Goal: Task Accomplishment & Management: Use online tool/utility

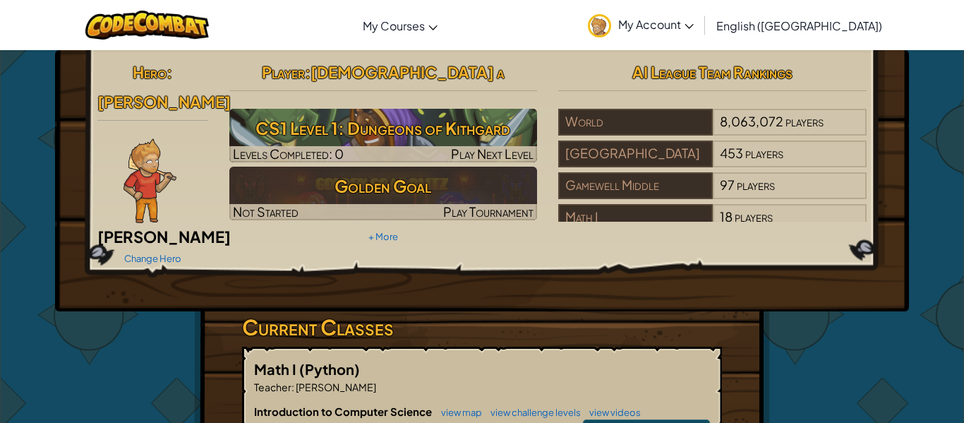
click at [404, 311] on h3 "Current Classes" at bounding box center [482, 327] width 480 height 32
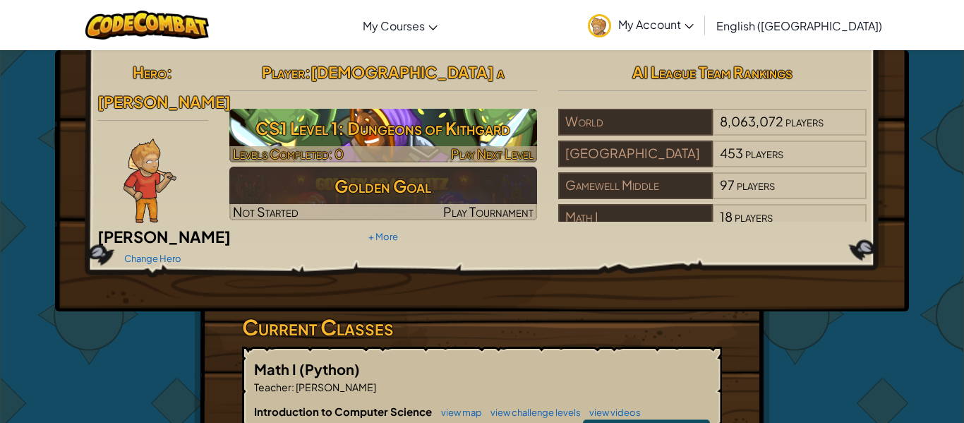
click at [383, 148] on div at bounding box center [383, 154] width 308 height 16
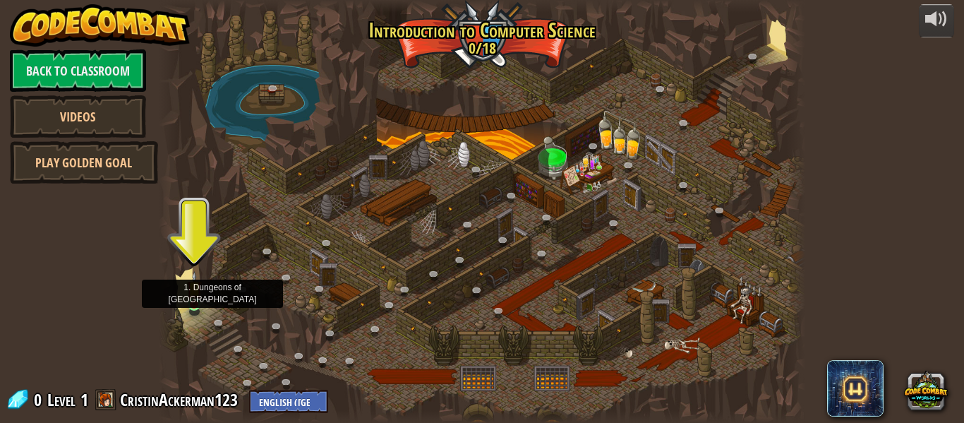
click at [197, 300] on img at bounding box center [194, 288] width 15 height 34
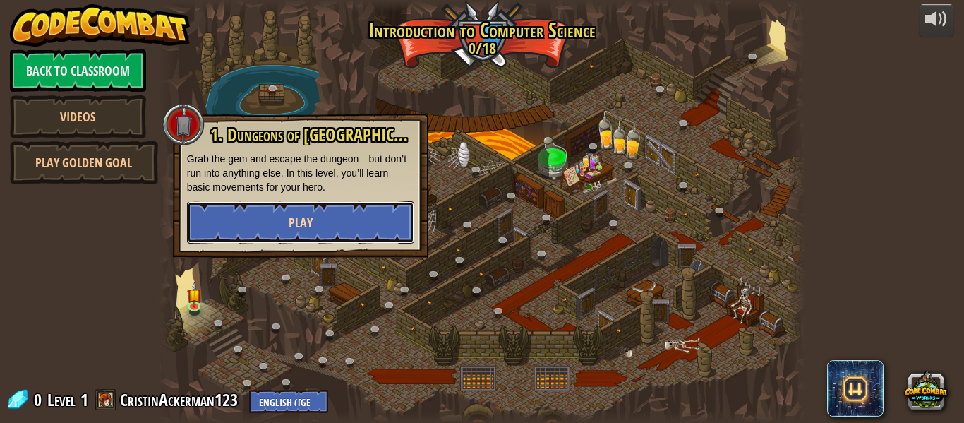
click at [243, 229] on button "Play" at bounding box center [300, 222] width 227 height 42
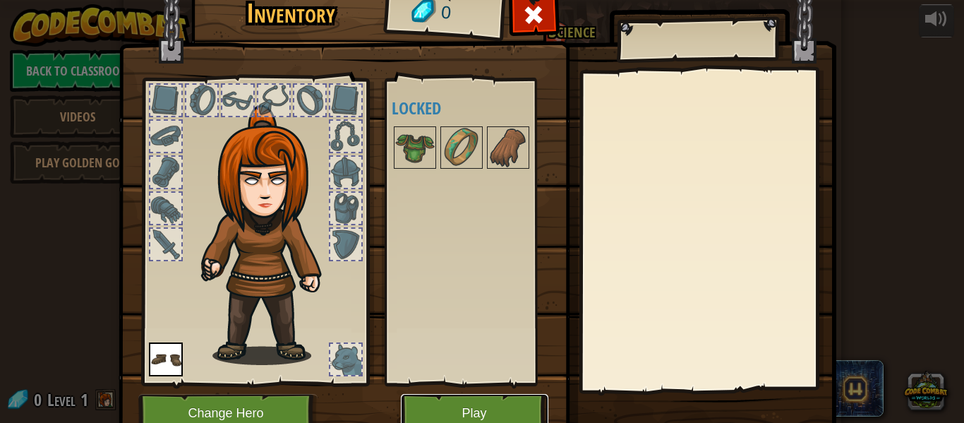
click at [500, 411] on button "Play" at bounding box center [475, 413] width 148 height 39
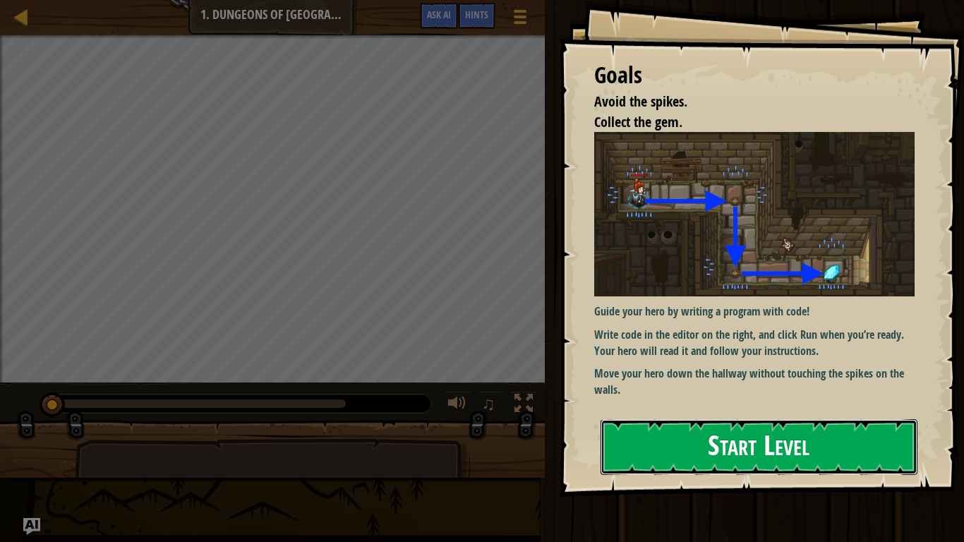
click at [644, 422] on button "Start Level" at bounding box center [759, 447] width 317 height 56
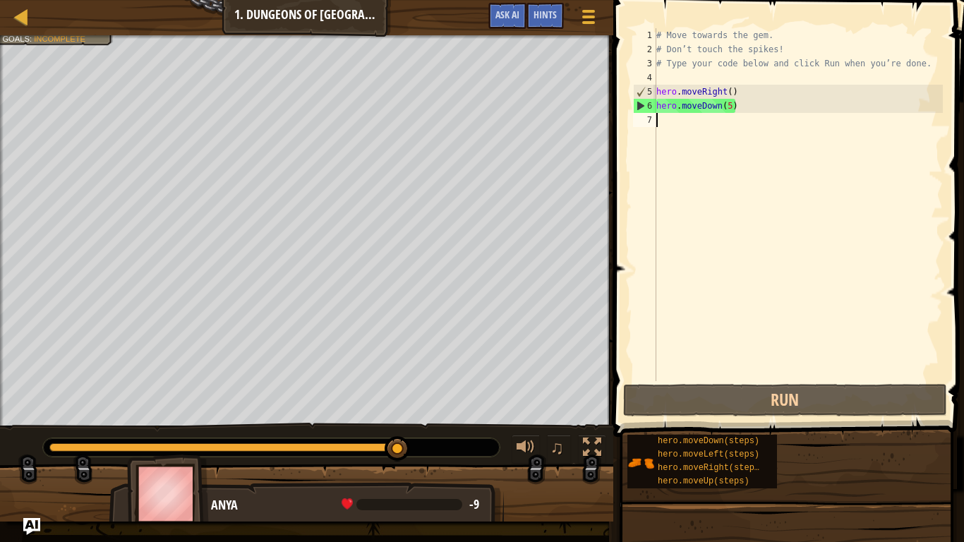
click at [733, 107] on div "# Move towards the gem. # Don’t touch the spikes! # Type your code below and cl…" at bounding box center [798, 218] width 289 height 381
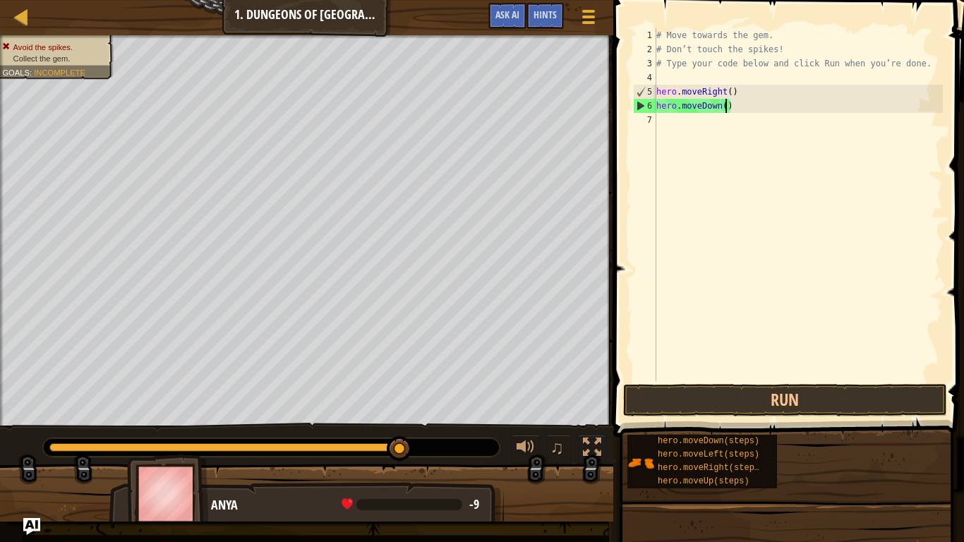
scroll to position [6, 11]
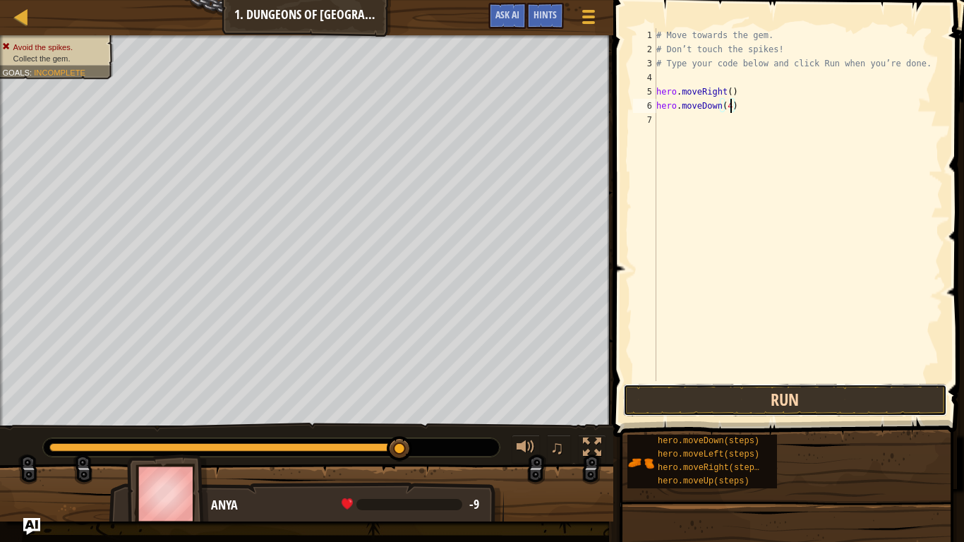
click at [668, 387] on button "Run" at bounding box center [785, 400] width 324 height 32
click at [711, 399] on button "Run" at bounding box center [785, 400] width 324 height 32
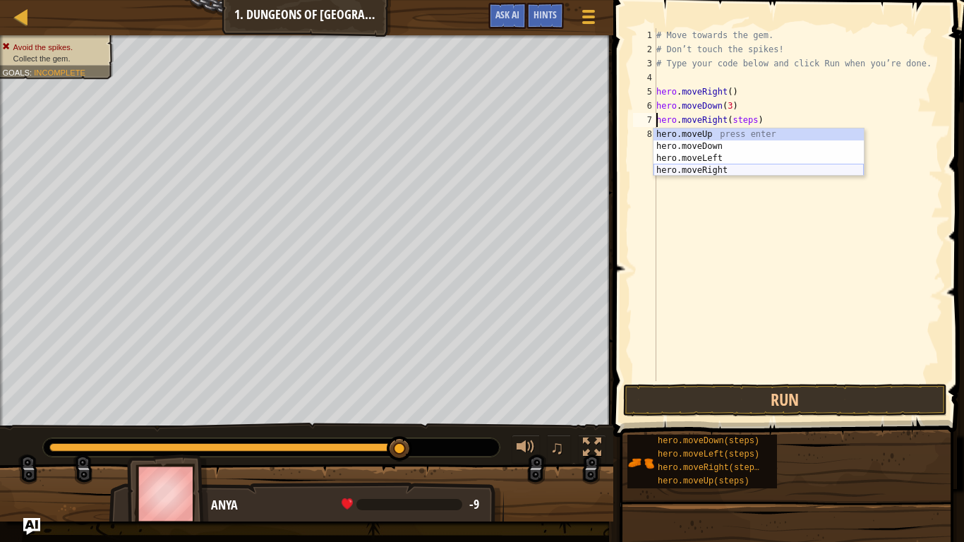
click at [690, 171] on div "hero.moveUp press enter hero.moveDown press enter hero.moveLeft press enter her…" at bounding box center [759, 164] width 210 height 72
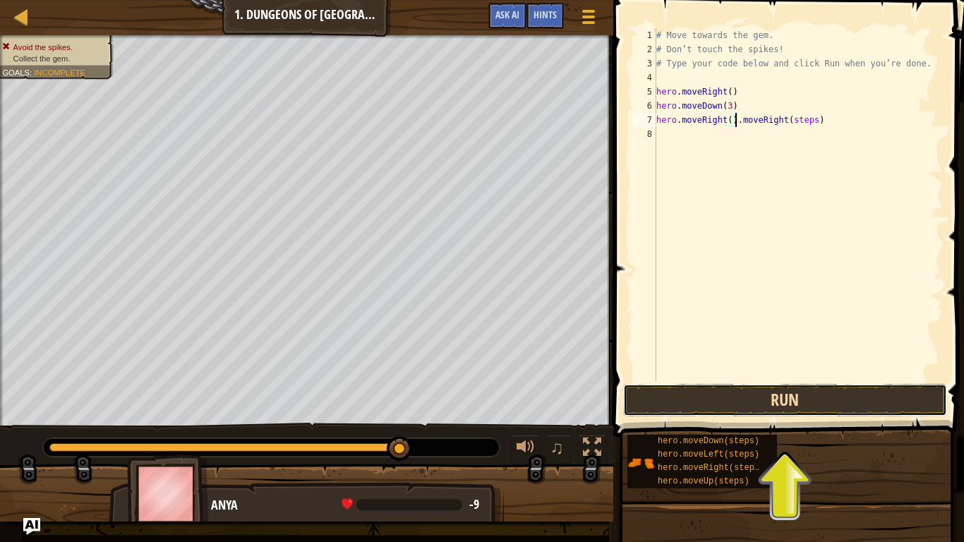
click at [676, 400] on button "Run" at bounding box center [785, 400] width 324 height 32
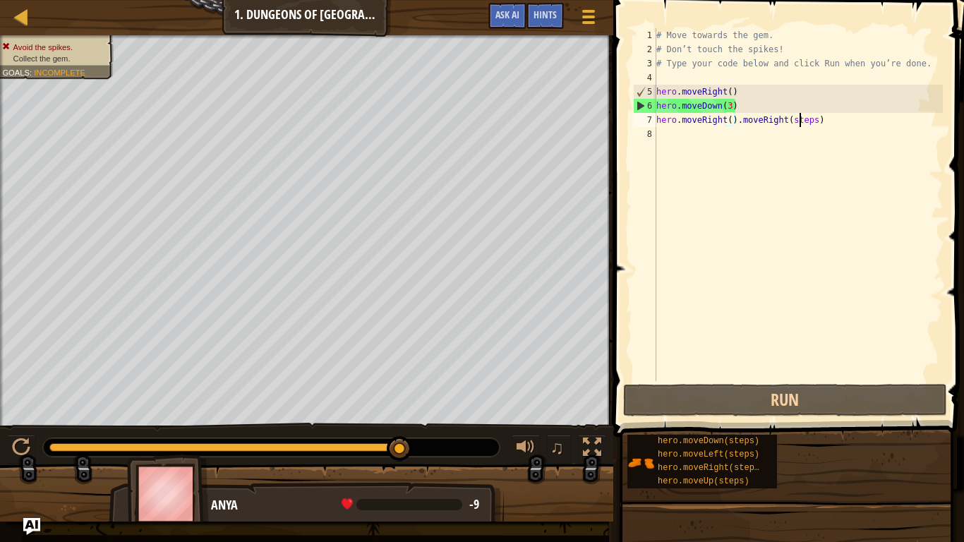
click at [798, 121] on div "# Move towards the gem. # Don’t touch the spikes! # Type your code below and cl…" at bounding box center [798, 218] width 289 height 381
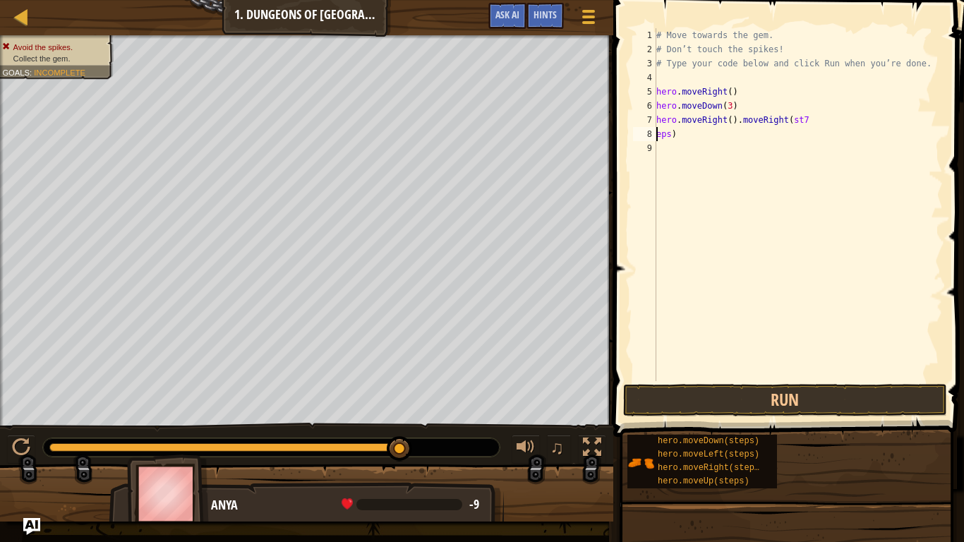
scroll to position [6, 2]
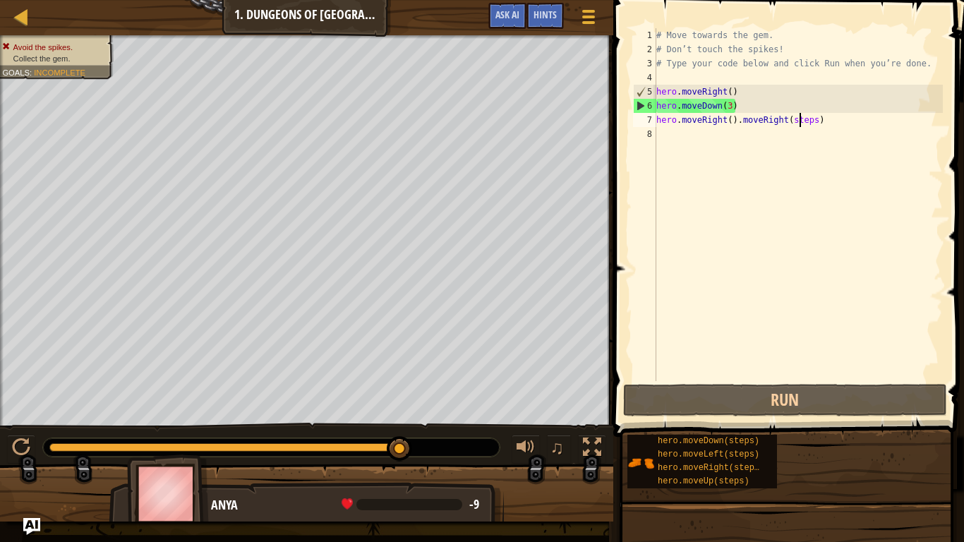
click at [815, 120] on div "# Move towards the gem. # Don’t touch the spikes! # Type your code below and cl…" at bounding box center [798, 218] width 289 height 381
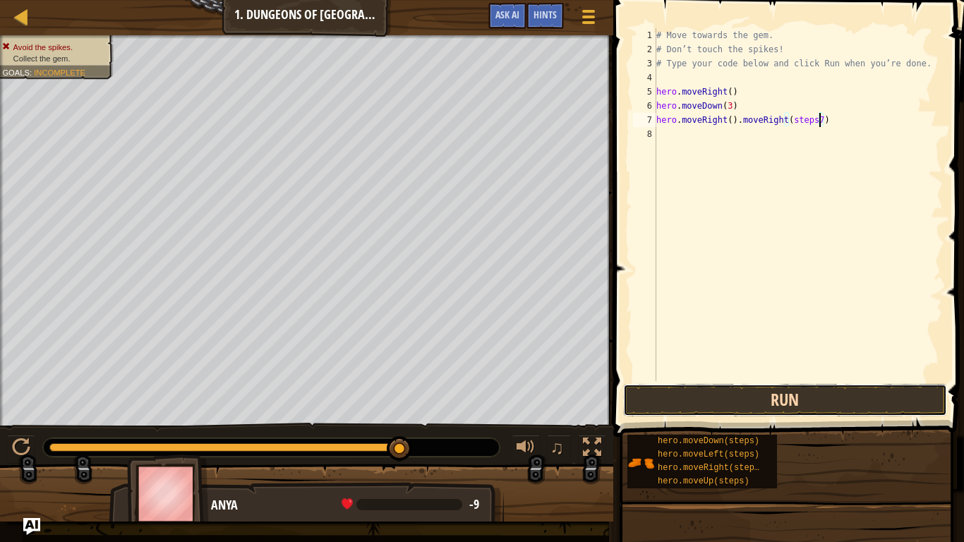
click at [713, 400] on button "Run" at bounding box center [785, 400] width 324 height 32
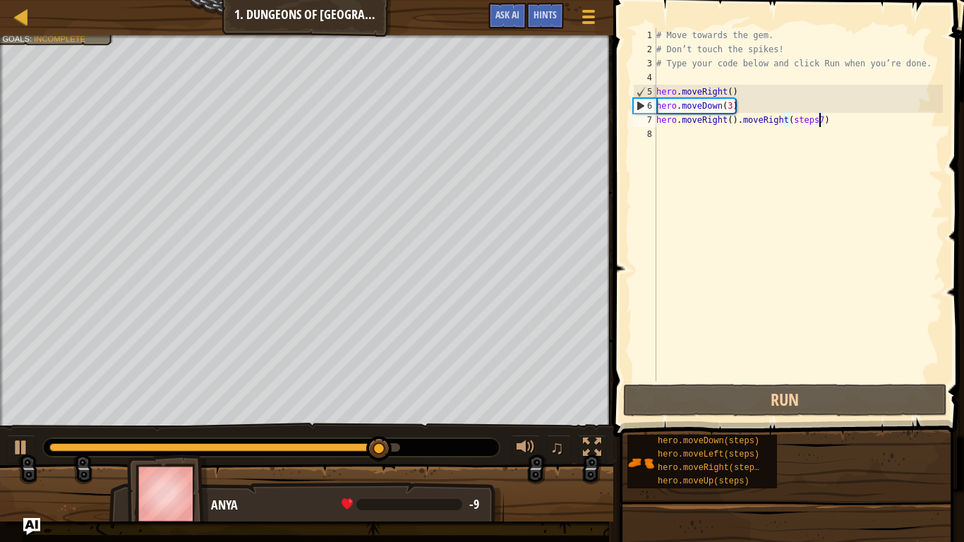
click at [729, 124] on div "# Move towards the gem. # Don’t touch the spikes! # Type your code below and cl…" at bounding box center [798, 218] width 289 height 381
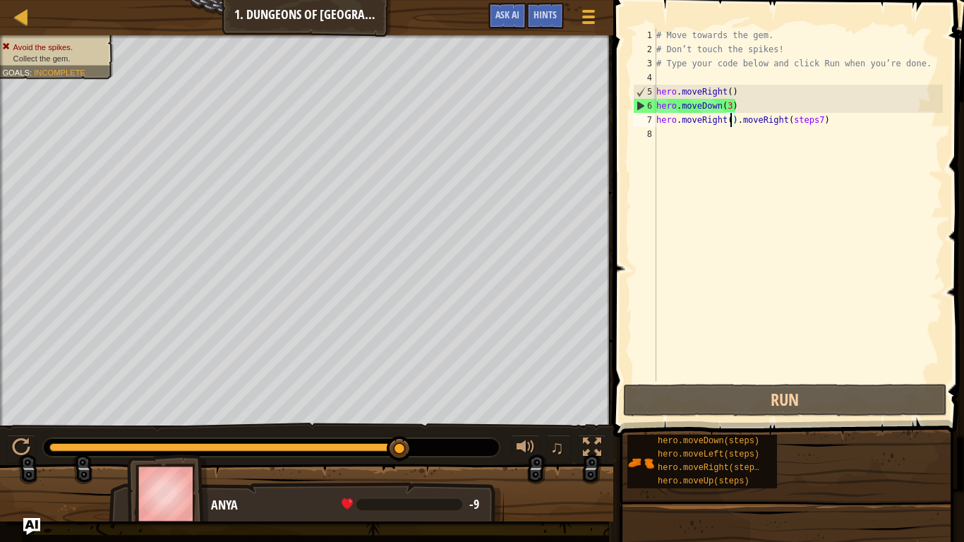
scroll to position [6, 11]
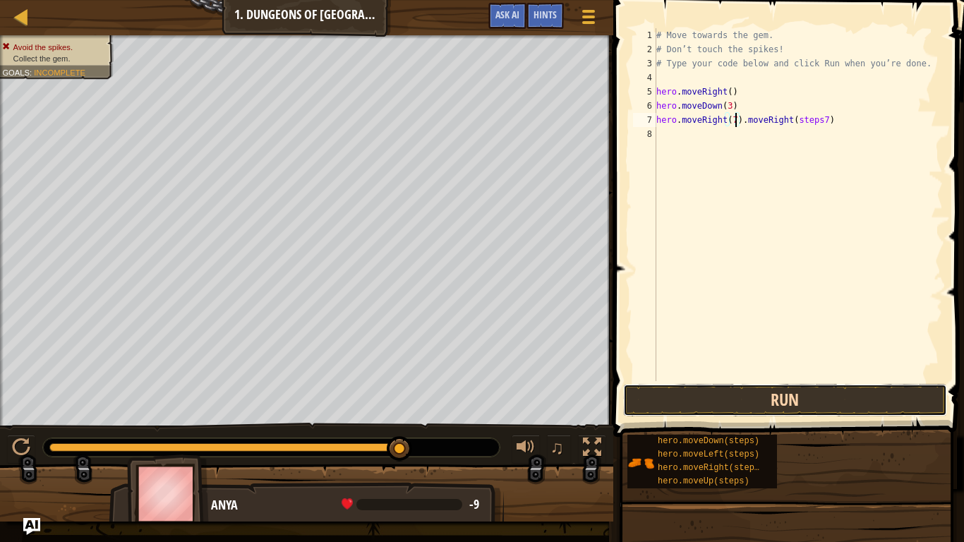
click at [800, 394] on button "Run" at bounding box center [785, 400] width 324 height 32
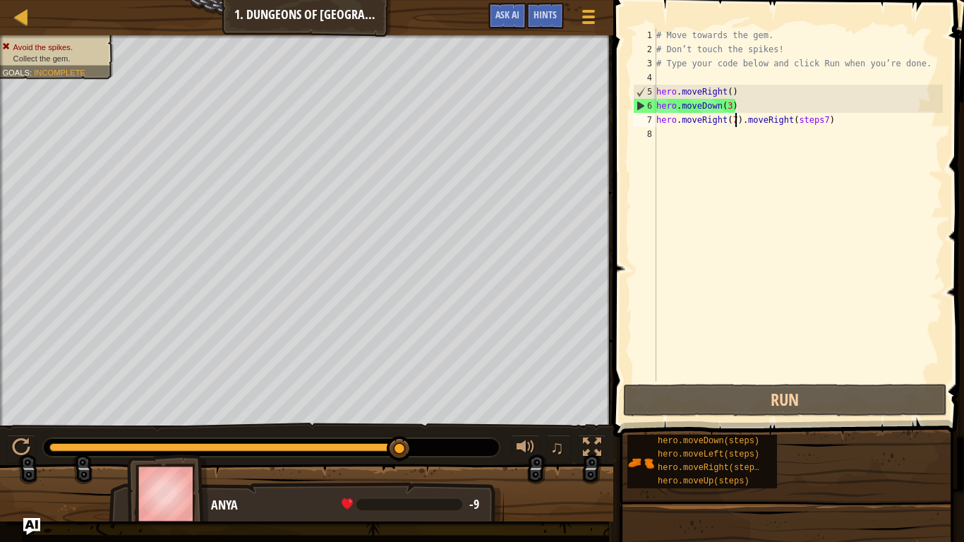
click at [822, 105] on div "# Move towards the gem. # Don’t touch the spikes! # Type your code below and cl…" at bounding box center [798, 218] width 289 height 381
click at [836, 120] on div "# Move towards the gem. # Don’t touch the spikes! # Type your code below and cl…" at bounding box center [798, 218] width 289 height 381
drag, startPoint x: 836, startPoint y: 120, endPoint x: 611, endPoint y: 131, distance: 225.4
click at [611, 131] on div "hero.moveRight(7).moveRight(steps7) 1 2 3 4 5 6 7 8 # Move towards the gem. # D…" at bounding box center [786, 246] width 355 height 479
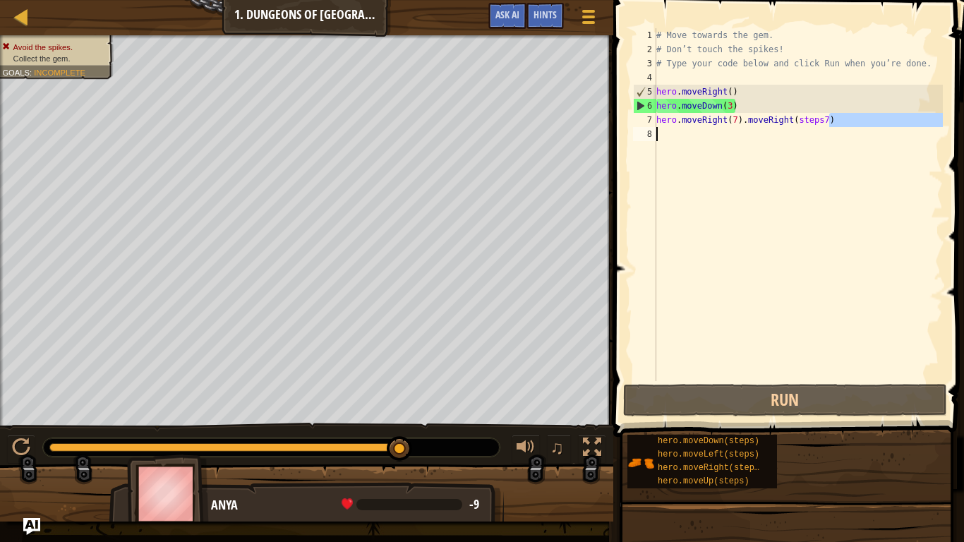
type textarea "hero.moveRight(7).moveRight(steps7)"
click at [923, 139] on div "# Move towards the gem. # Don’t touch the spikes! # Type your code below and cl…" at bounding box center [798, 204] width 289 height 353
click at [671, 124] on div "# Move towards the gem. # Don’t touch the spikes! # Type your code below and cl…" at bounding box center [798, 218] width 289 height 381
type textarea "hero.moveRight(7).moveRight(steps7)"
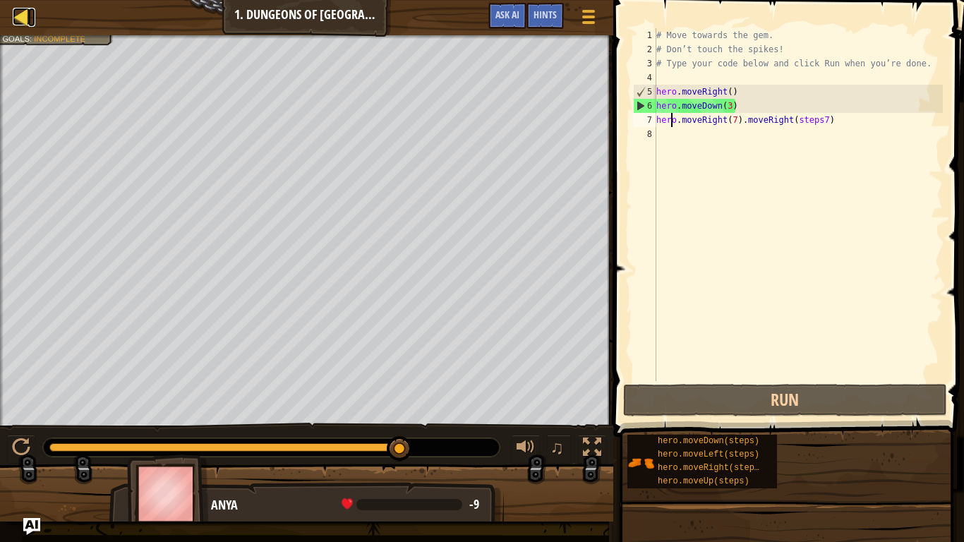
click at [16, 13] on div at bounding box center [22, 17] width 18 height 18
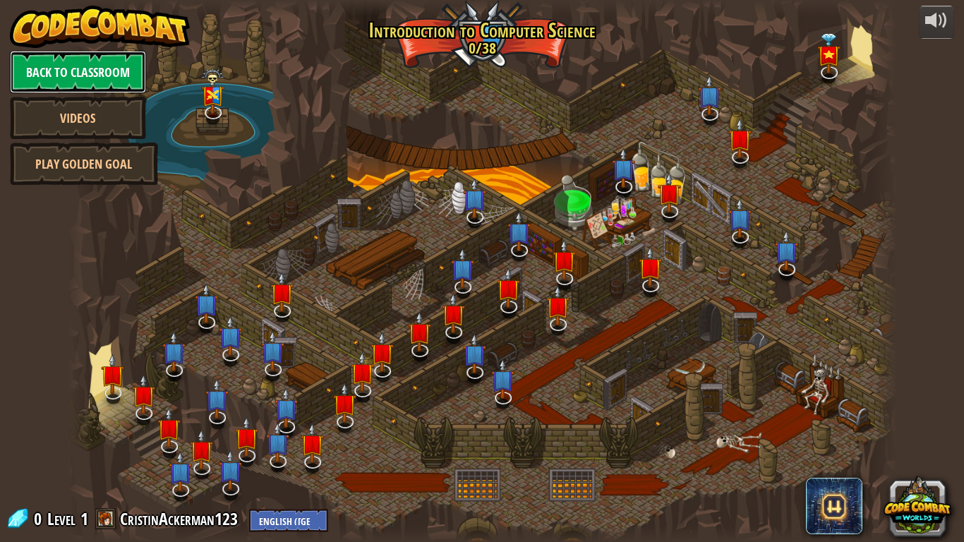
click at [37, 70] on link "Back to Classroom" at bounding box center [78, 72] width 136 height 42
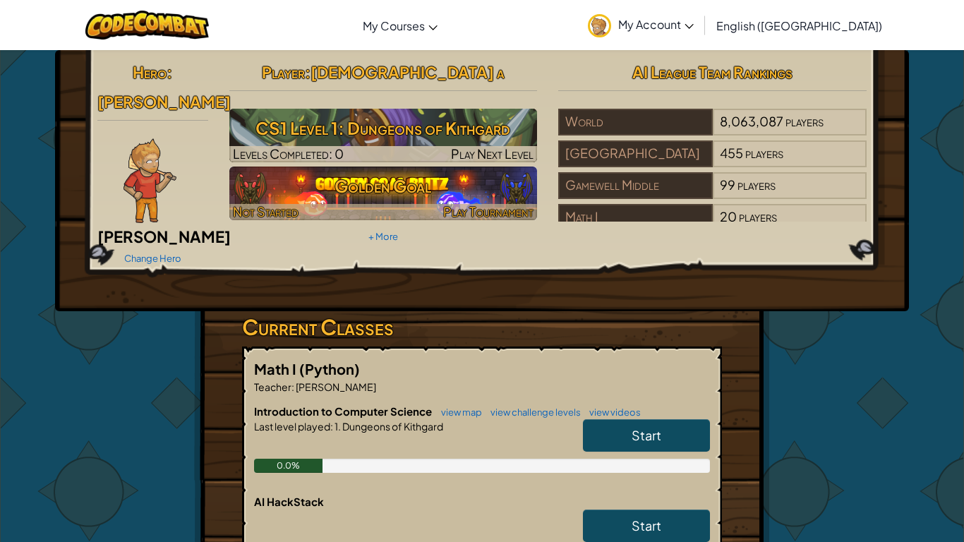
click at [369, 200] on h3 "Golden Goal" at bounding box center [383, 186] width 308 height 32
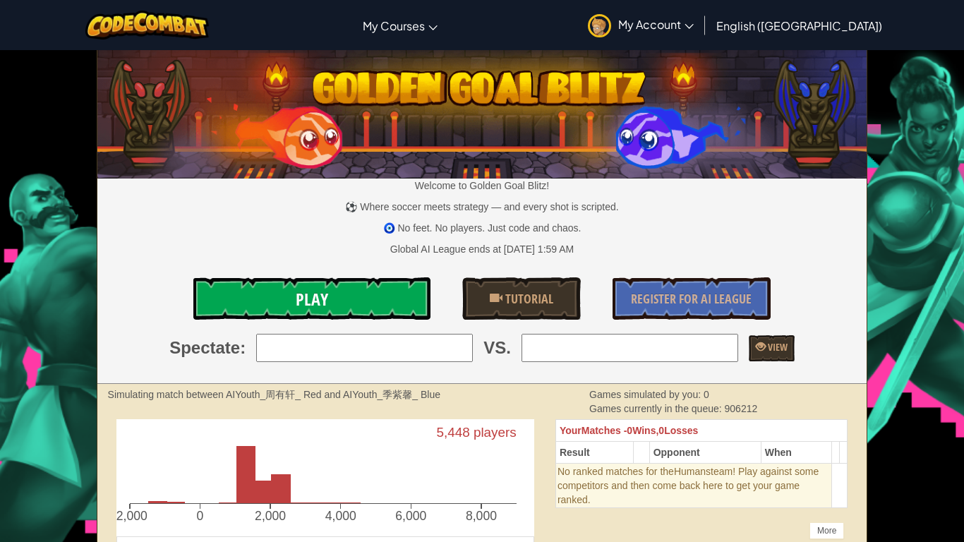
click at [277, 308] on link "Play" at bounding box center [311, 298] width 237 height 42
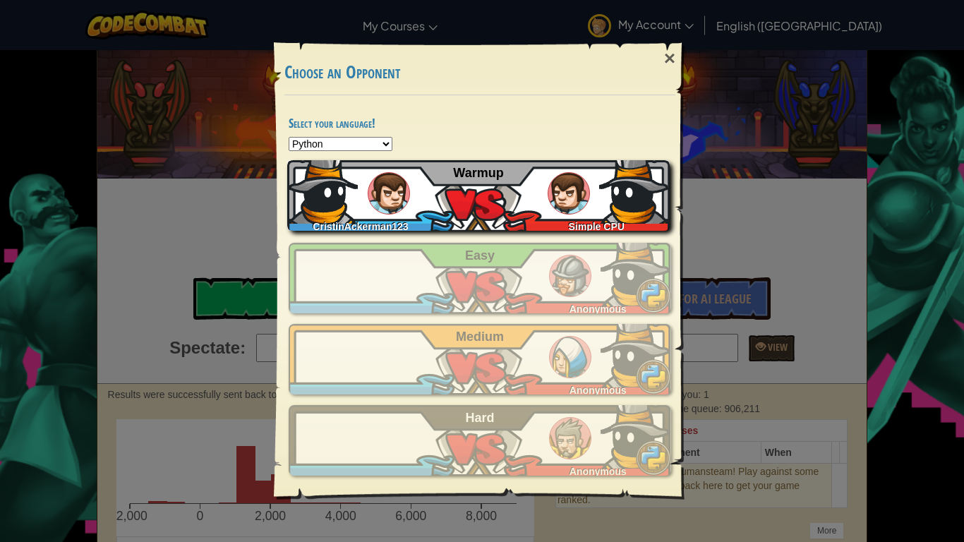
click at [473, 213] on div "CristinAckerman123 Simple CPU Warmup" at bounding box center [478, 195] width 383 height 71
